Goal: Task Accomplishment & Management: Complete application form

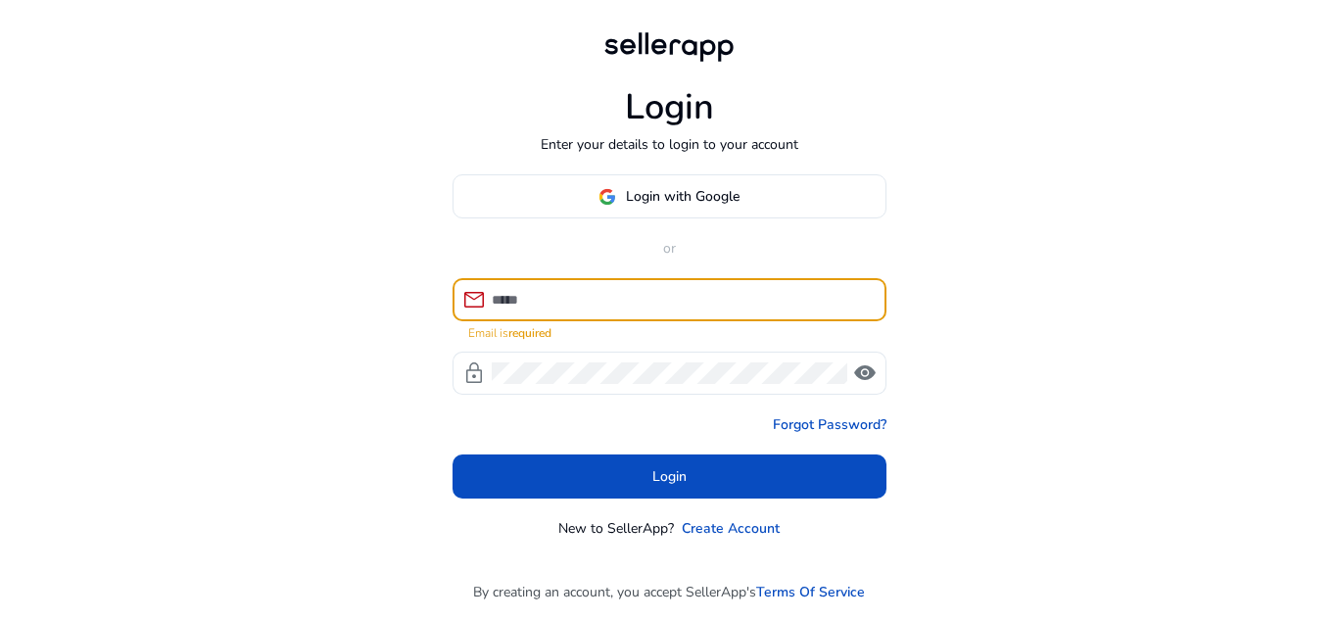
click at [629, 293] on input at bounding box center [681, 300] width 379 height 22
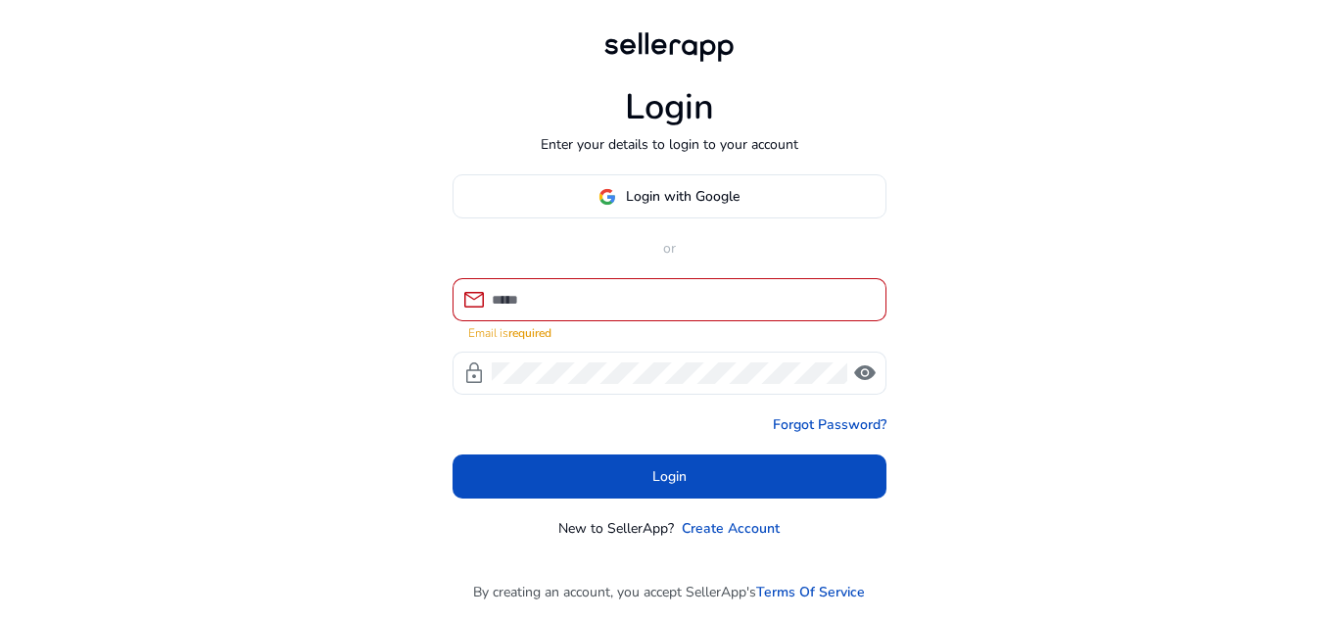
type input "**********"
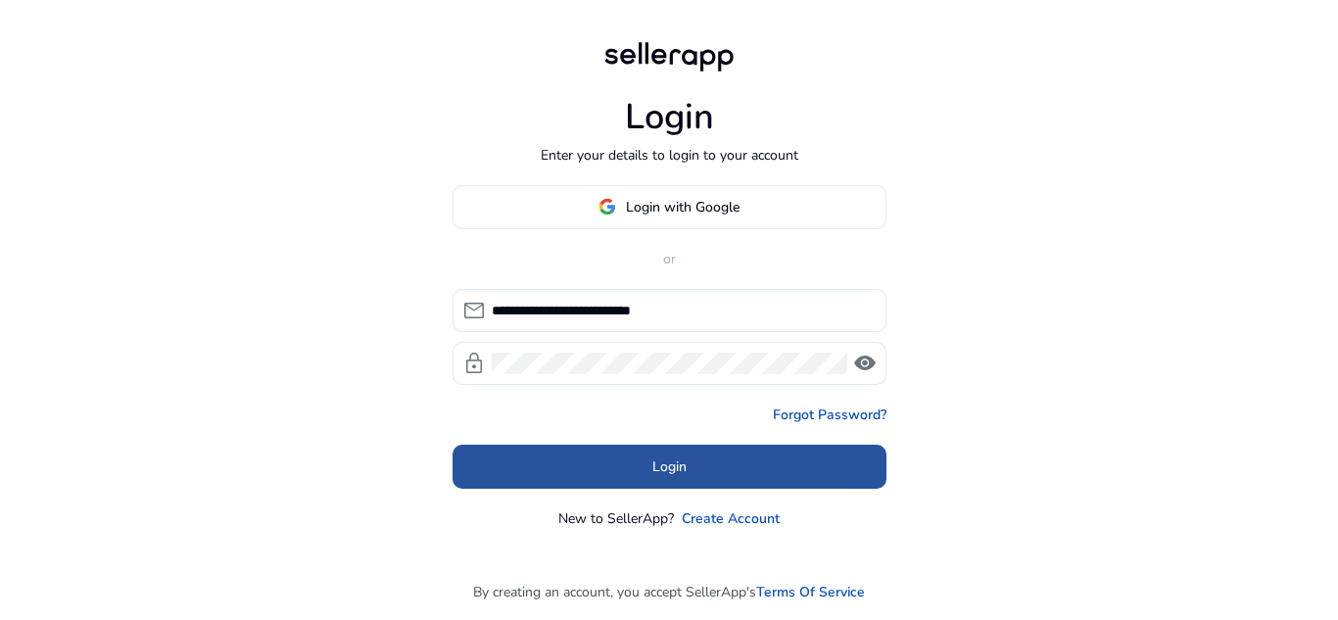
click at [677, 462] on span "Login" at bounding box center [670, 467] width 34 height 21
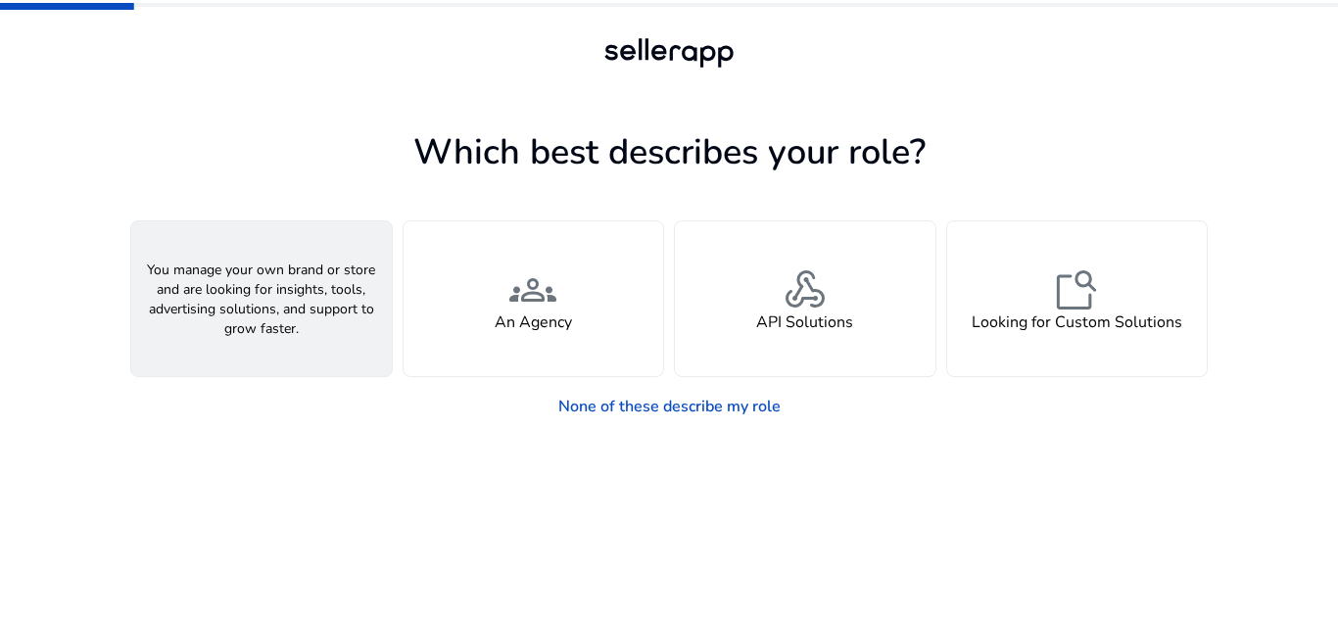
click at [316, 282] on div "person A Seller" at bounding box center [261, 298] width 261 height 155
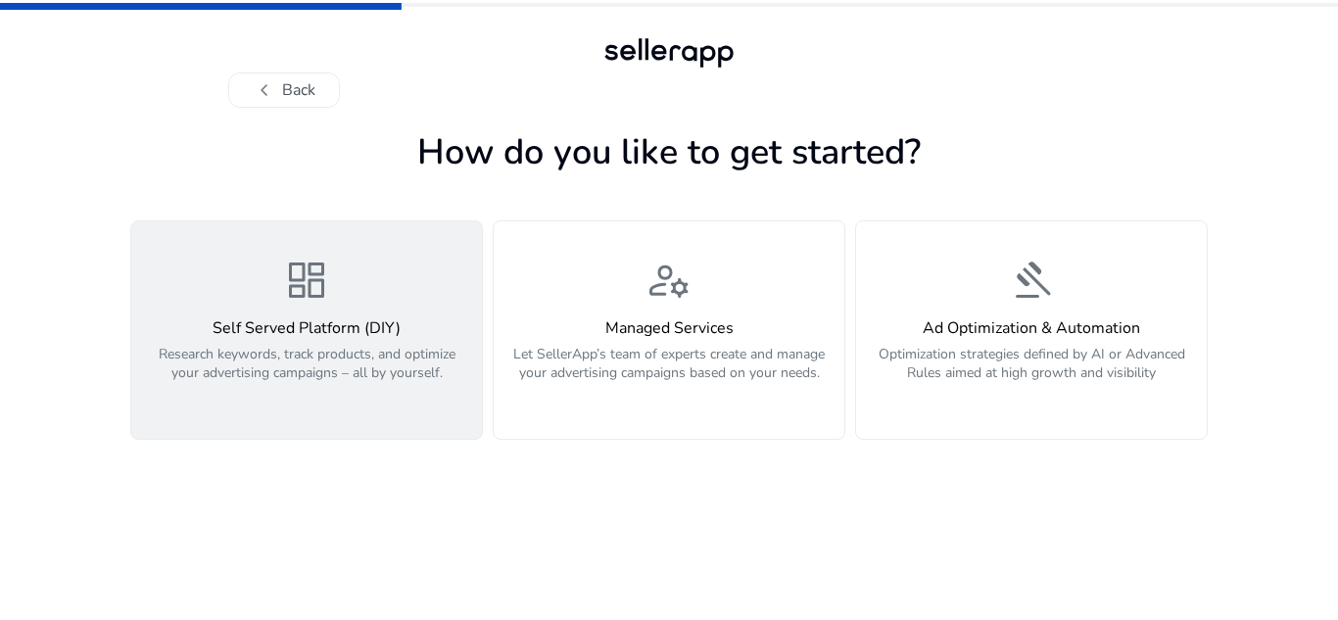
click at [433, 287] on div "dashboard Self Served Platform (DIY) Research keywords, track products, and opt…" at bounding box center [306, 330] width 327 height 147
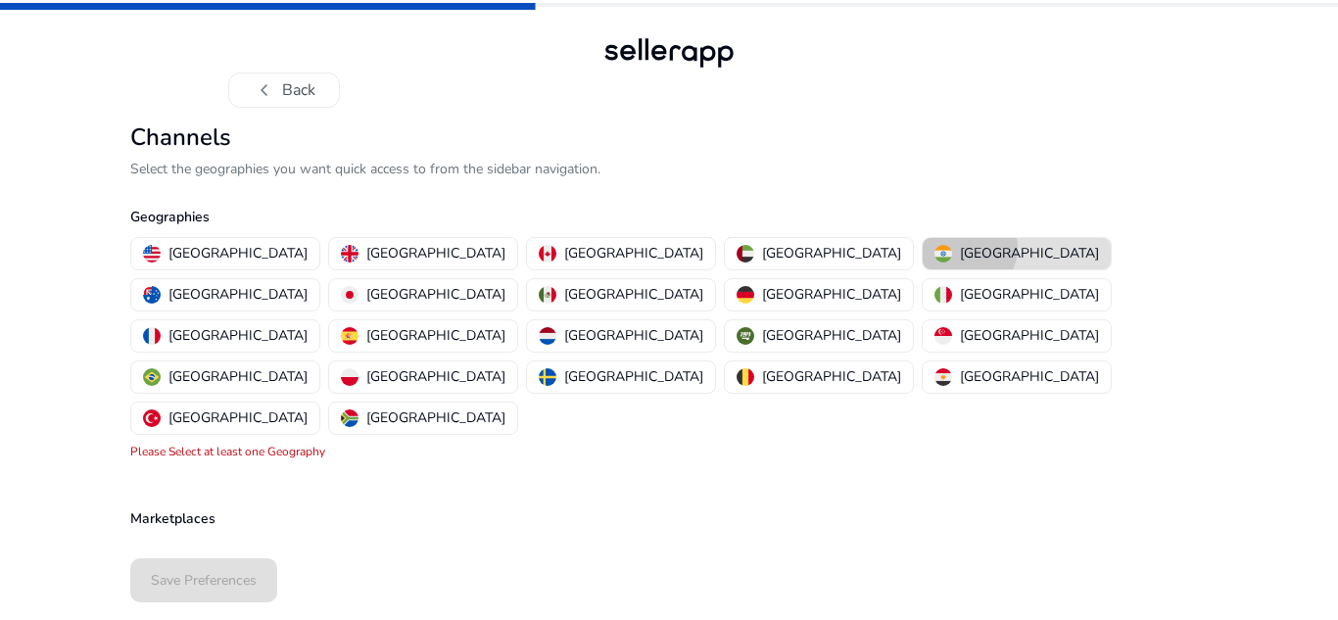
click at [960, 248] on p "India" at bounding box center [1029, 253] width 139 height 21
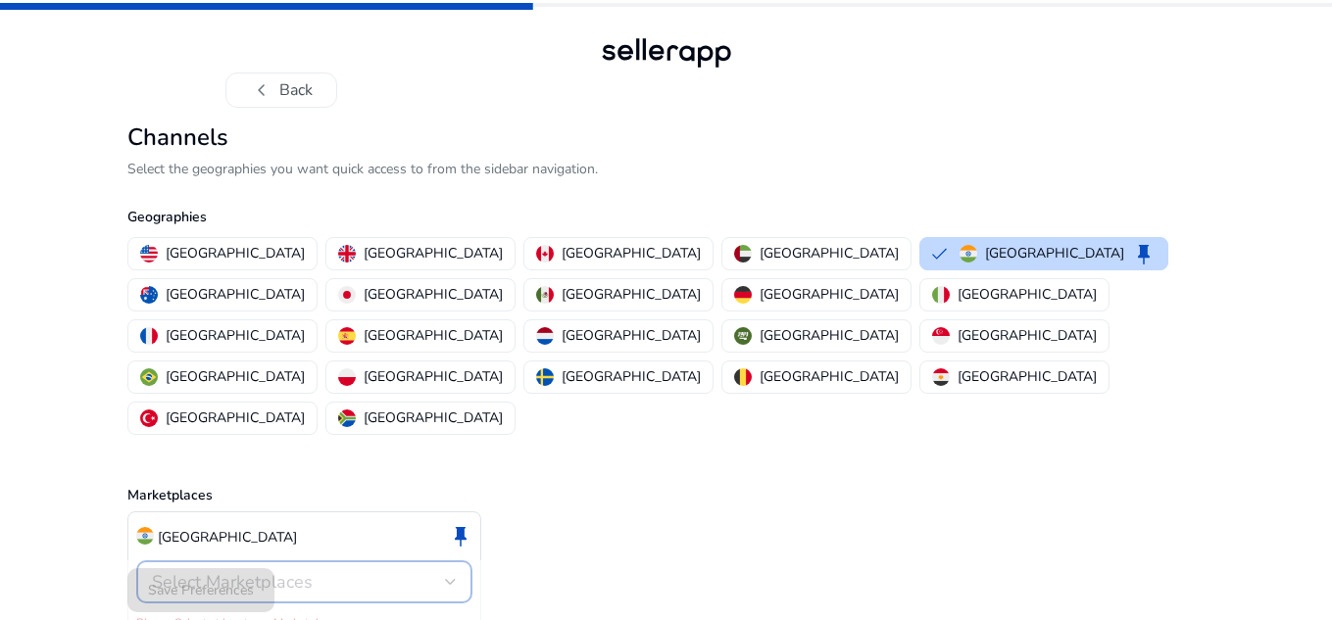
click at [448, 578] on div at bounding box center [451, 582] width 12 height 8
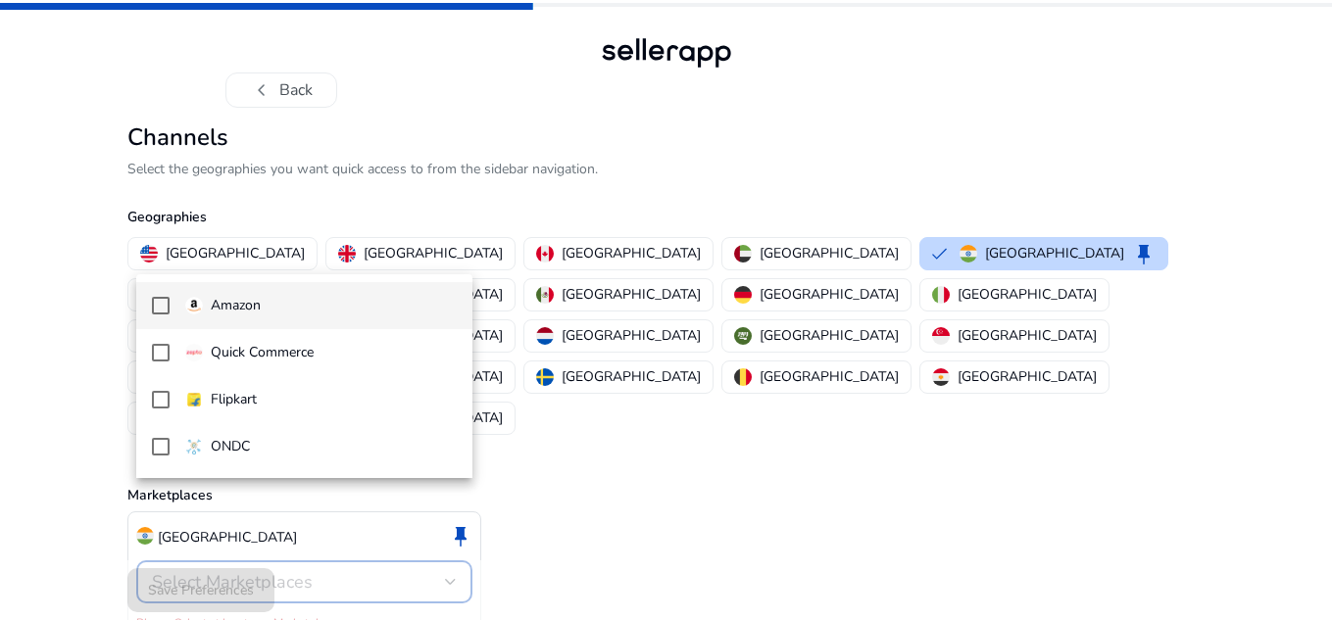
click at [166, 310] on mat-pseudo-checkbox at bounding box center [161, 306] width 18 height 18
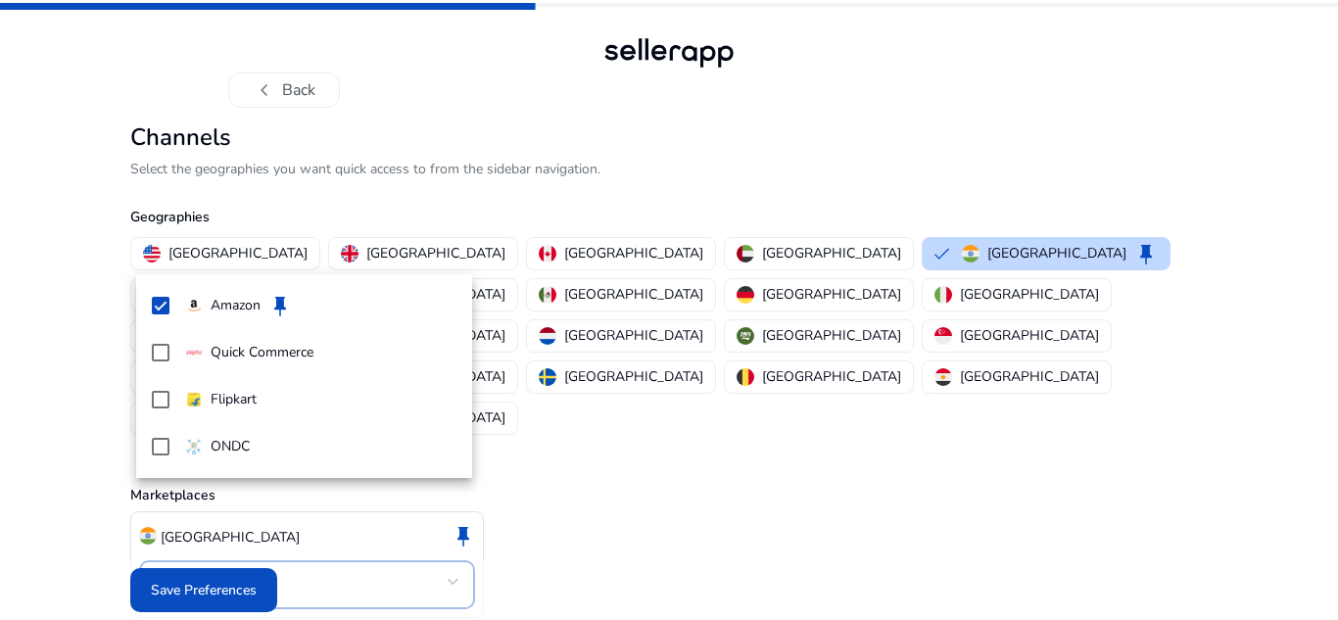
click at [191, 572] on div at bounding box center [669, 310] width 1338 height 620
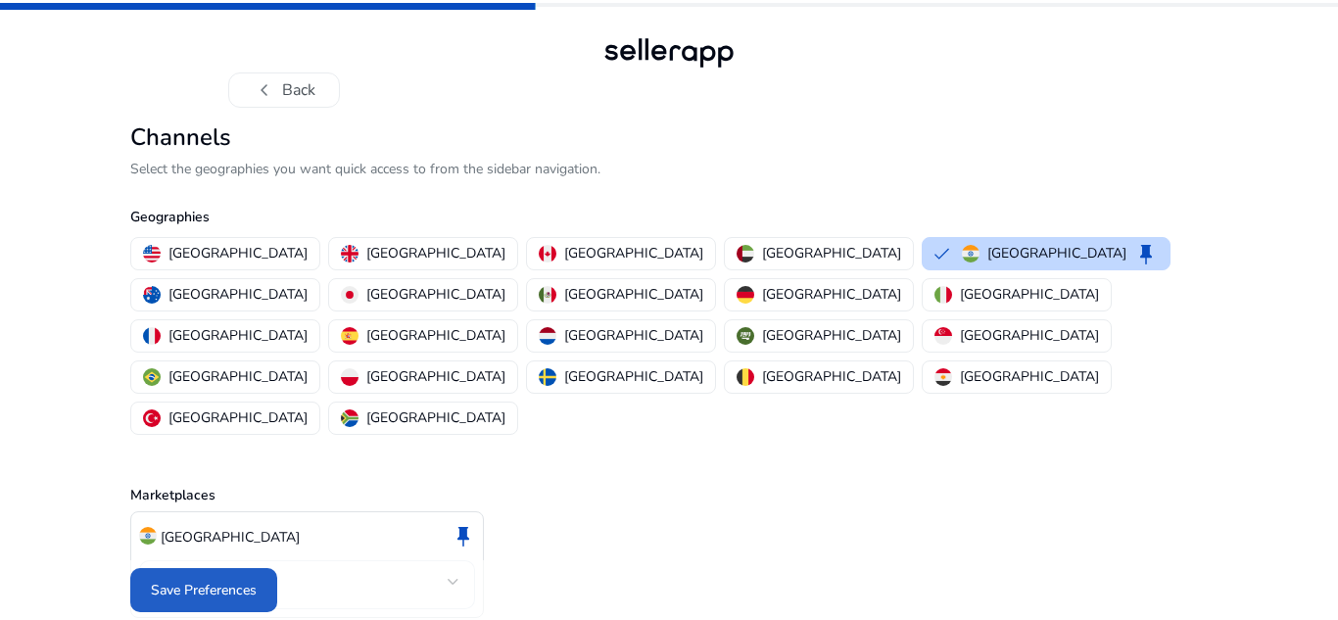
click at [191, 580] on span "Save Preferences" at bounding box center [204, 590] width 106 height 21
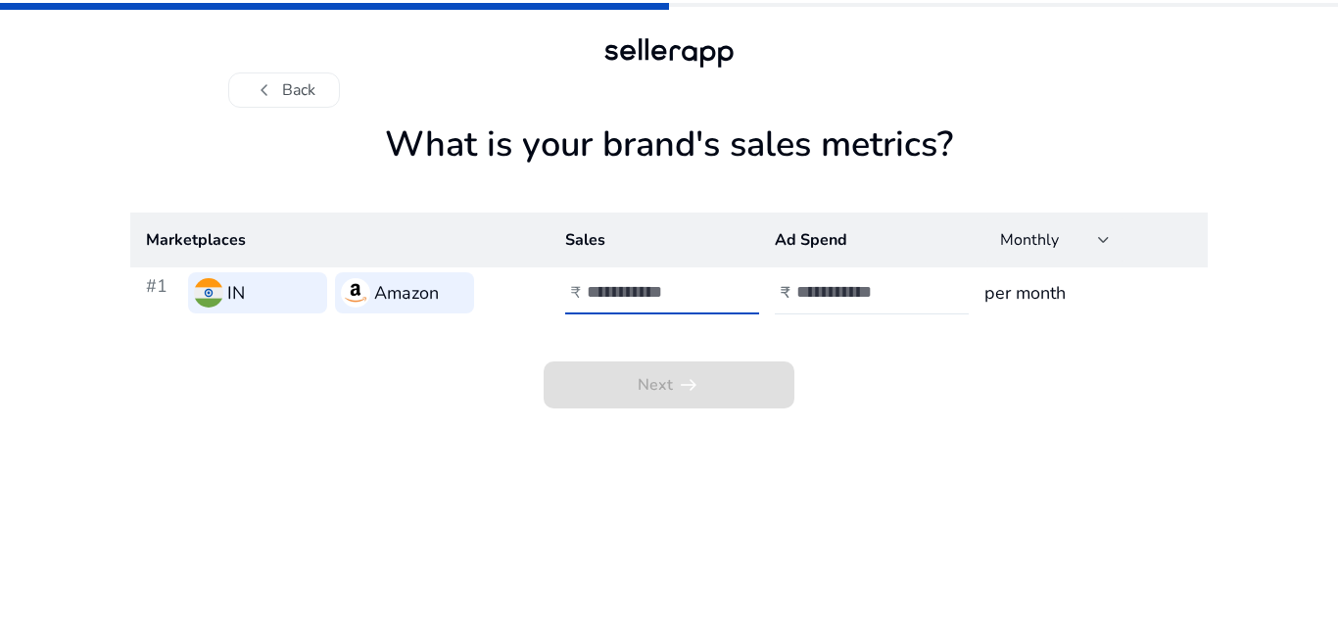
click at [639, 291] on input "number" at bounding box center [653, 292] width 132 height 22
